Goal: Task Accomplishment & Management: Manage account settings

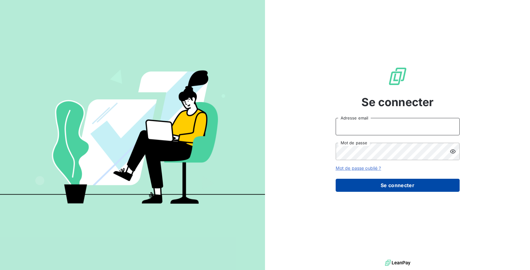
type input "hilal@entrepreneurs.com"
click at [382, 189] on button "Se connecter" at bounding box center [398, 184] width 124 height 13
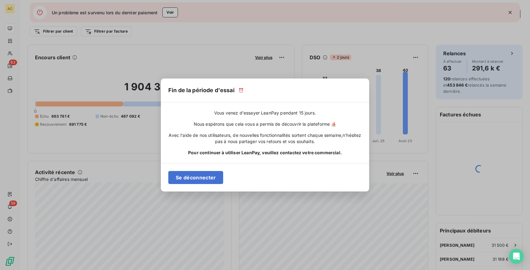
click at [251, 152] on span "Pour continuer à utiliser LeanPay, veuillez contactez votre commercial." at bounding box center [265, 152] width 154 height 6
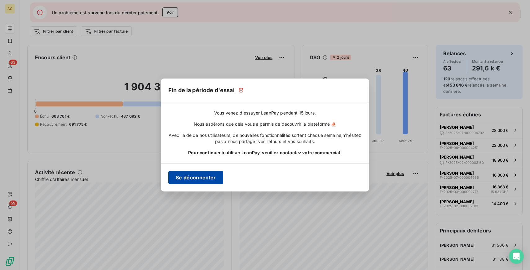
click at [209, 177] on button "Se déconnecter" at bounding box center [195, 177] width 55 height 13
